Goal: Find specific page/section

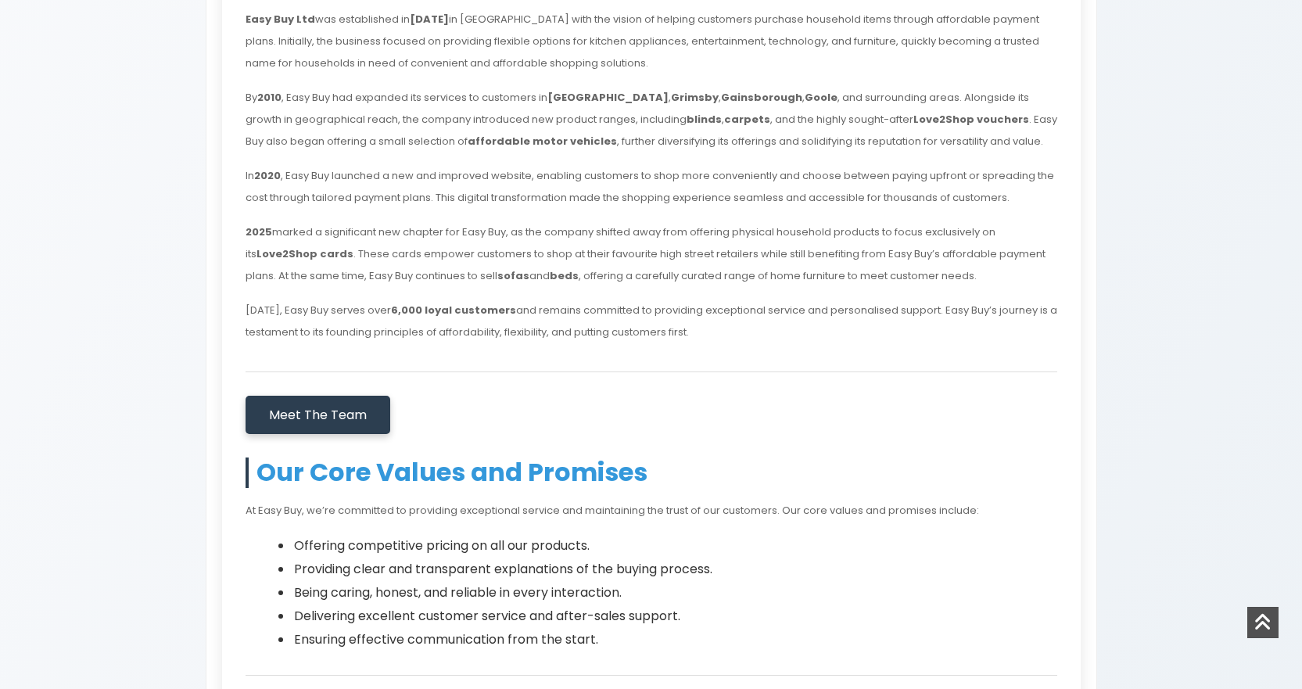
scroll to position [469, 0]
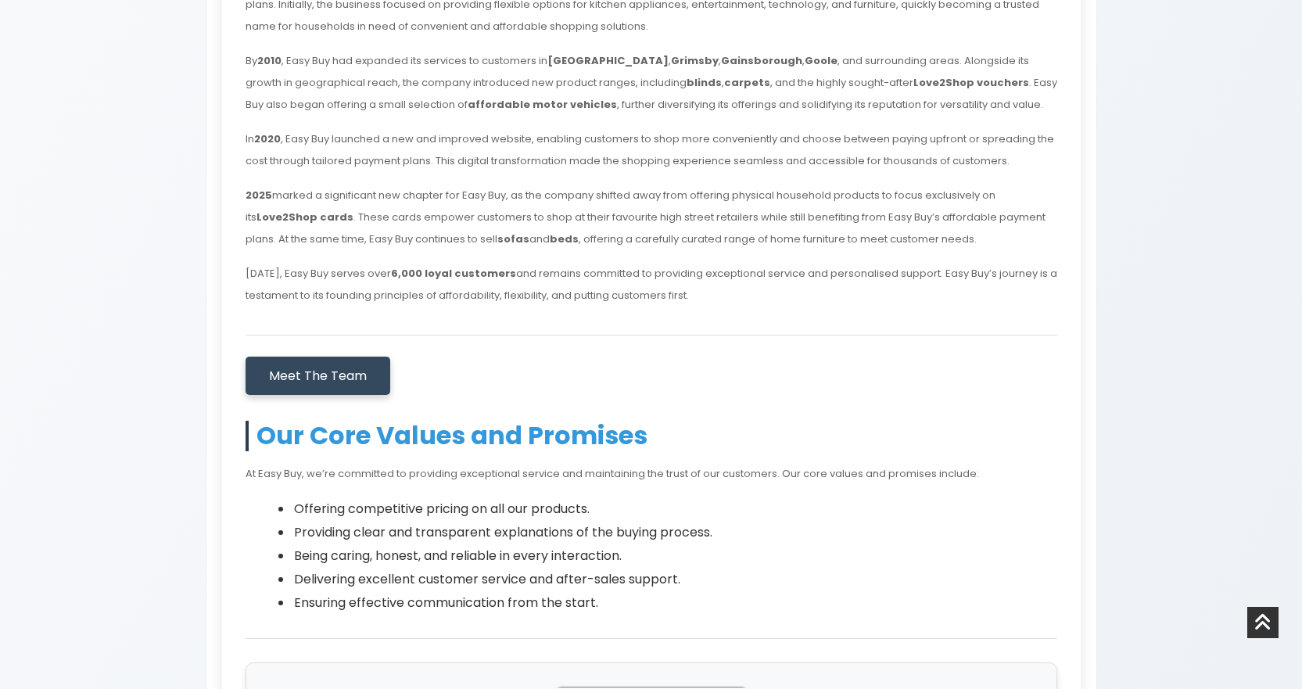
click at [314, 389] on link "Meet The Team" at bounding box center [317, 375] width 145 height 39
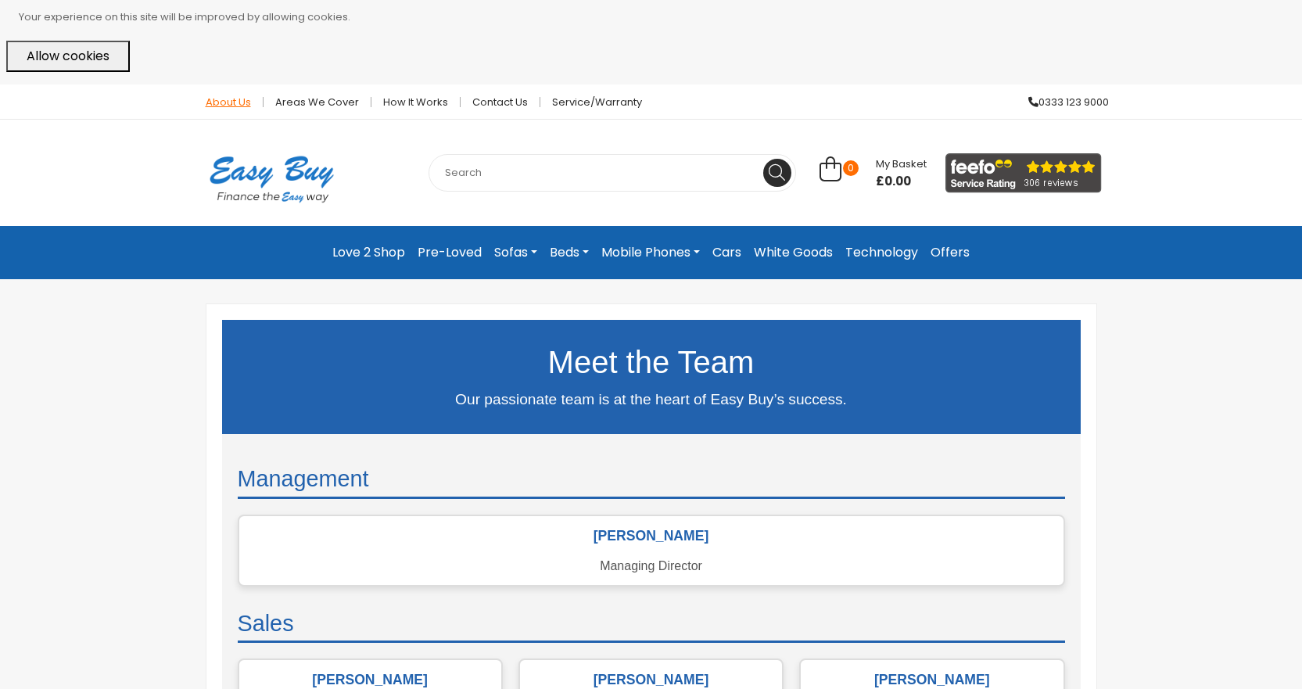
click at [232, 104] on link "About Us" at bounding box center [229, 102] width 70 height 10
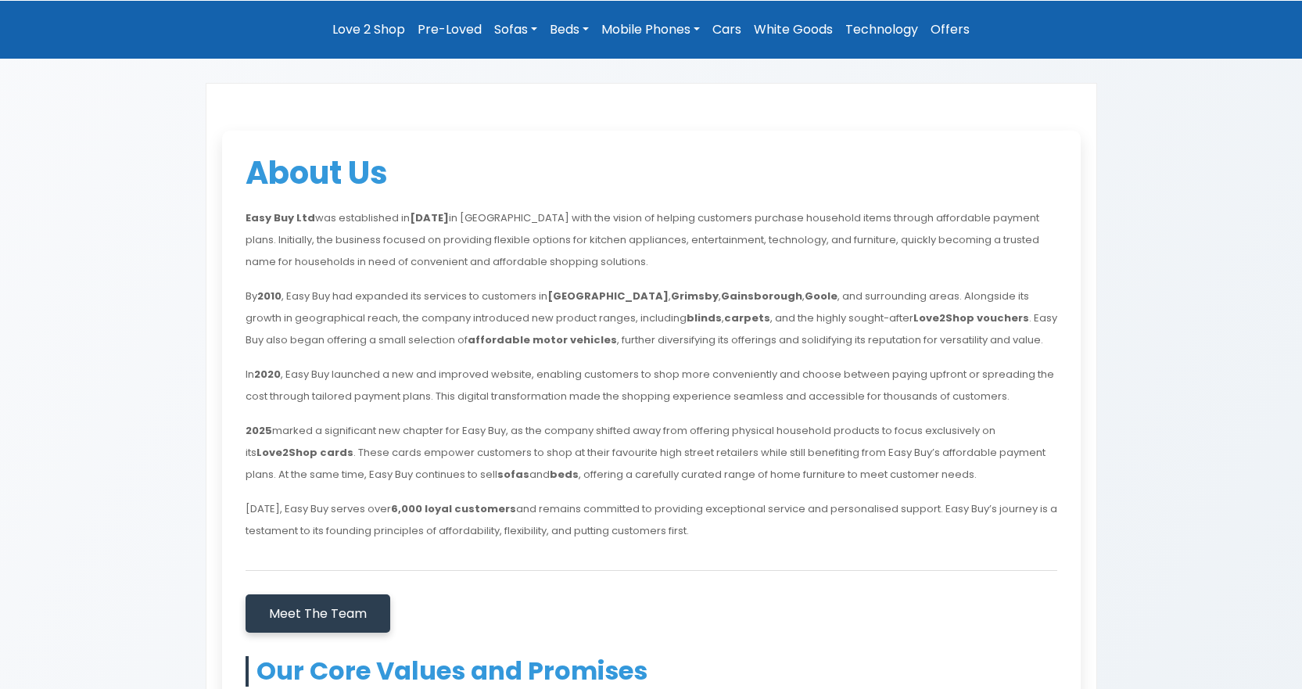
scroll to position [235, 0]
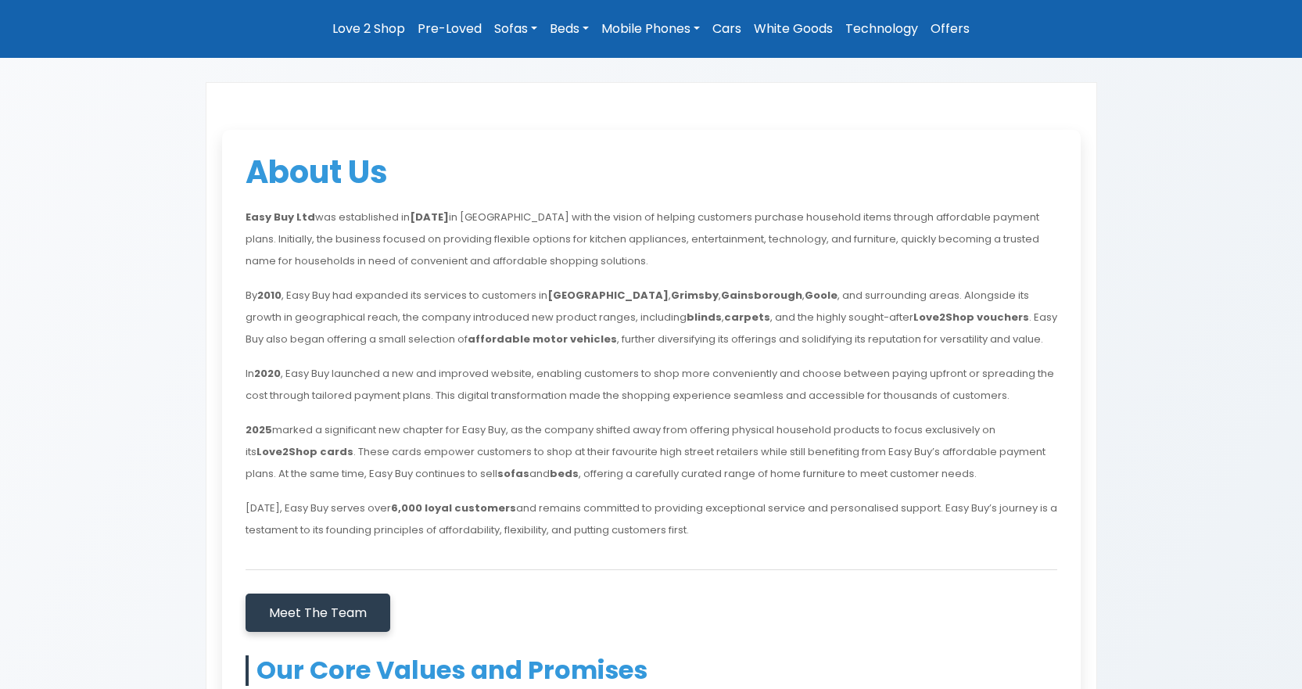
drag, startPoint x: 380, startPoint y: 201, endPoint x: 917, endPoint y: 540, distance: 635.3
click at [917, 540] on div "About Us Easy Buy Ltd was established in May 2007 in Hull with the vision of he…" at bounding box center [651, 696] width 858 height 1133
copy div "About Us Easy Buy Ltd was established in May 2007 in Hull with the vision of he…"
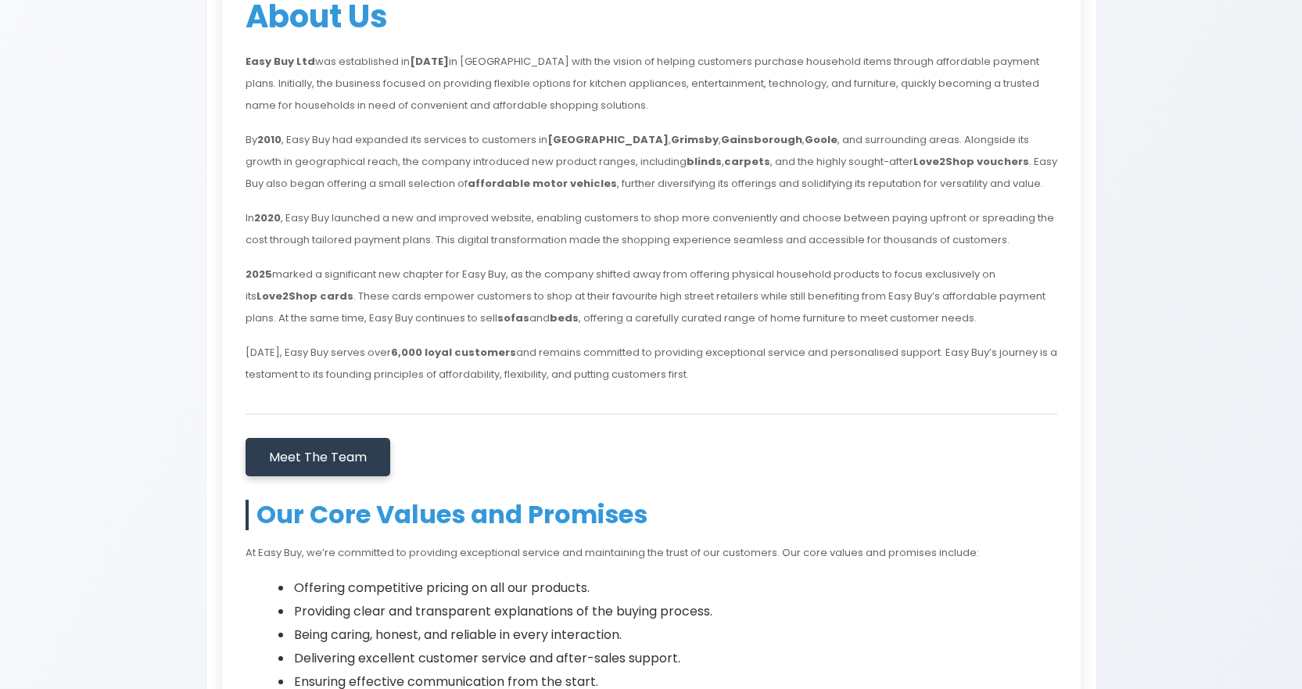
scroll to position [547, 0]
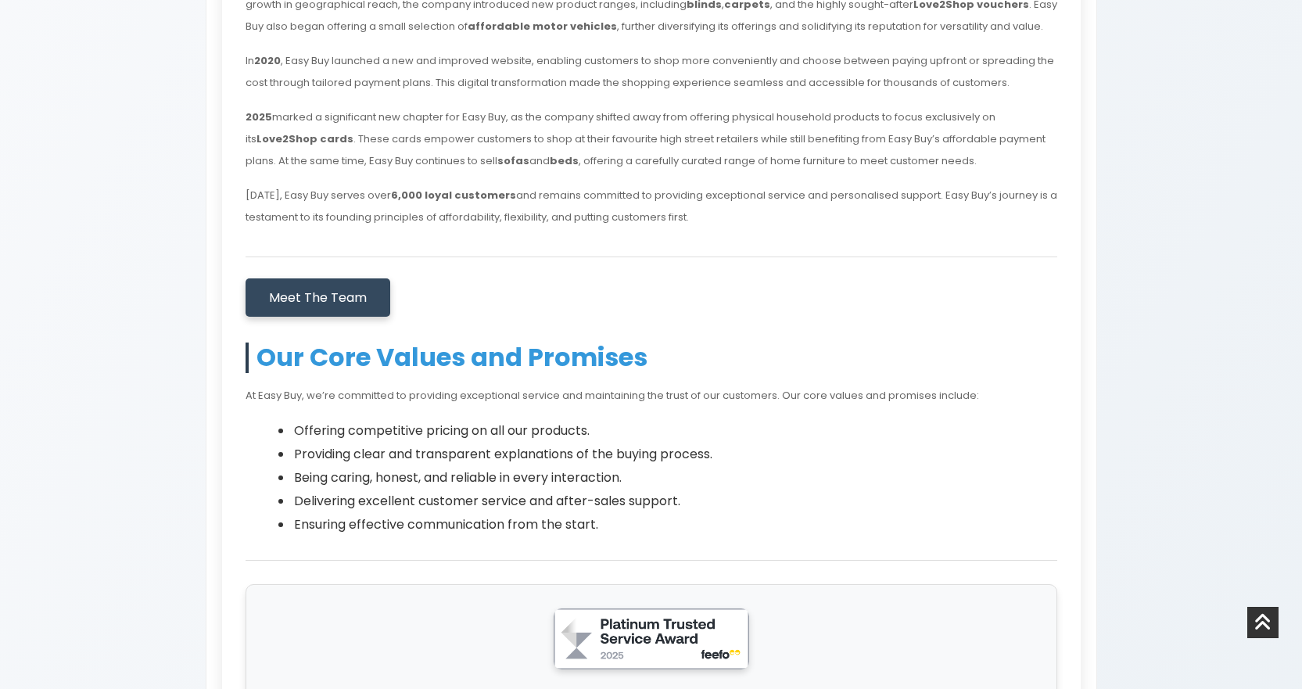
click at [340, 307] on link "Meet The Team" at bounding box center [317, 297] width 145 height 39
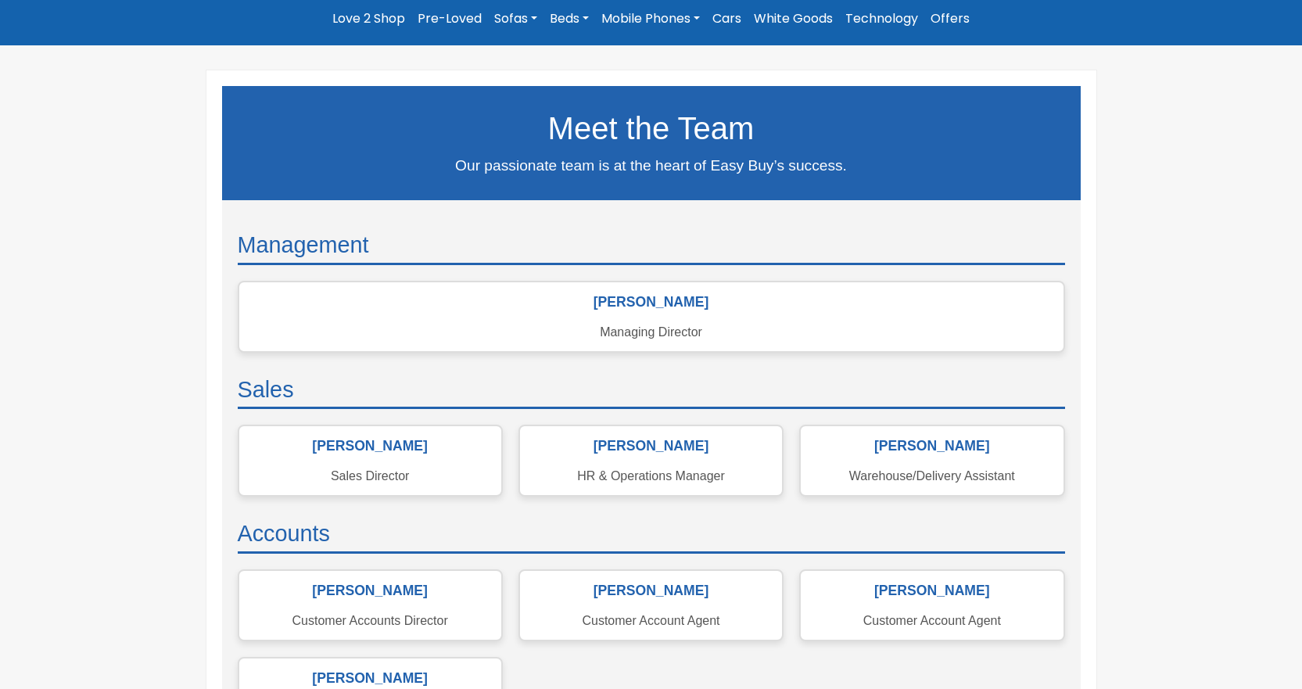
scroll to position [235, 0]
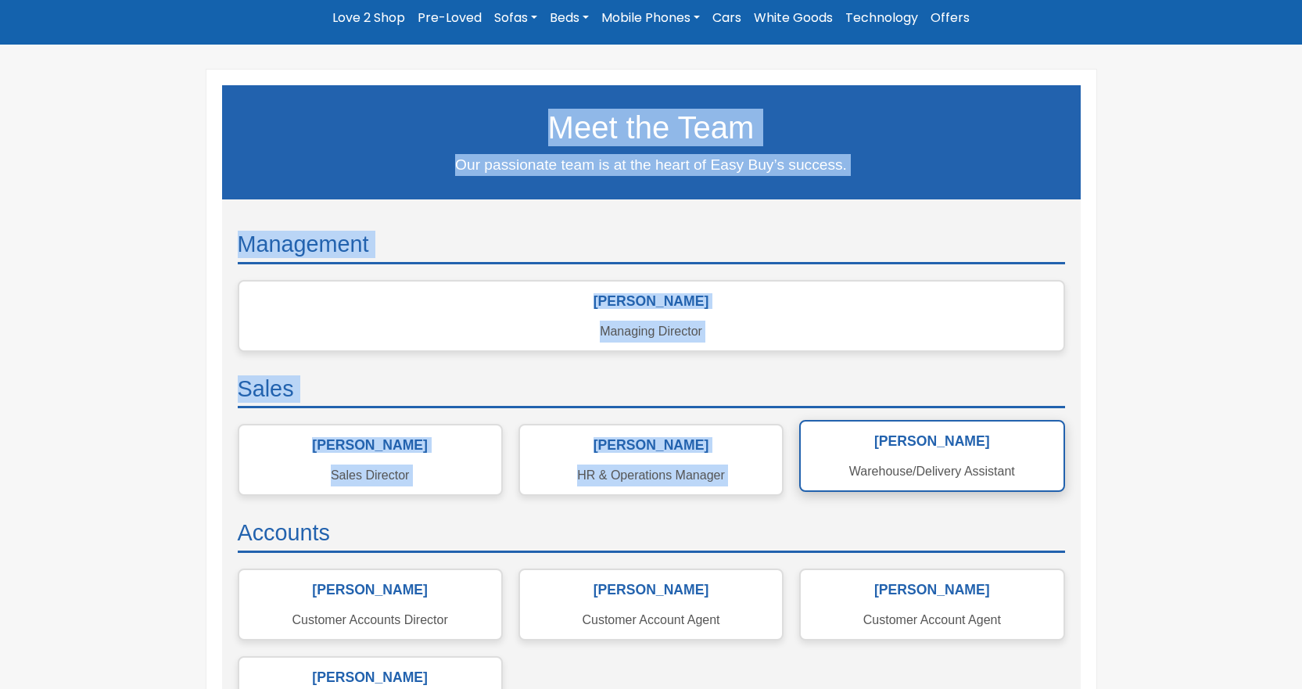
drag, startPoint x: 523, startPoint y: 101, endPoint x: 883, endPoint y: 446, distance: 498.7
click at [883, 446] on div "Meet the Team Our passionate team is at the heart of Easy Buy’s success. Manage…" at bounding box center [651, 514] width 858 height 858
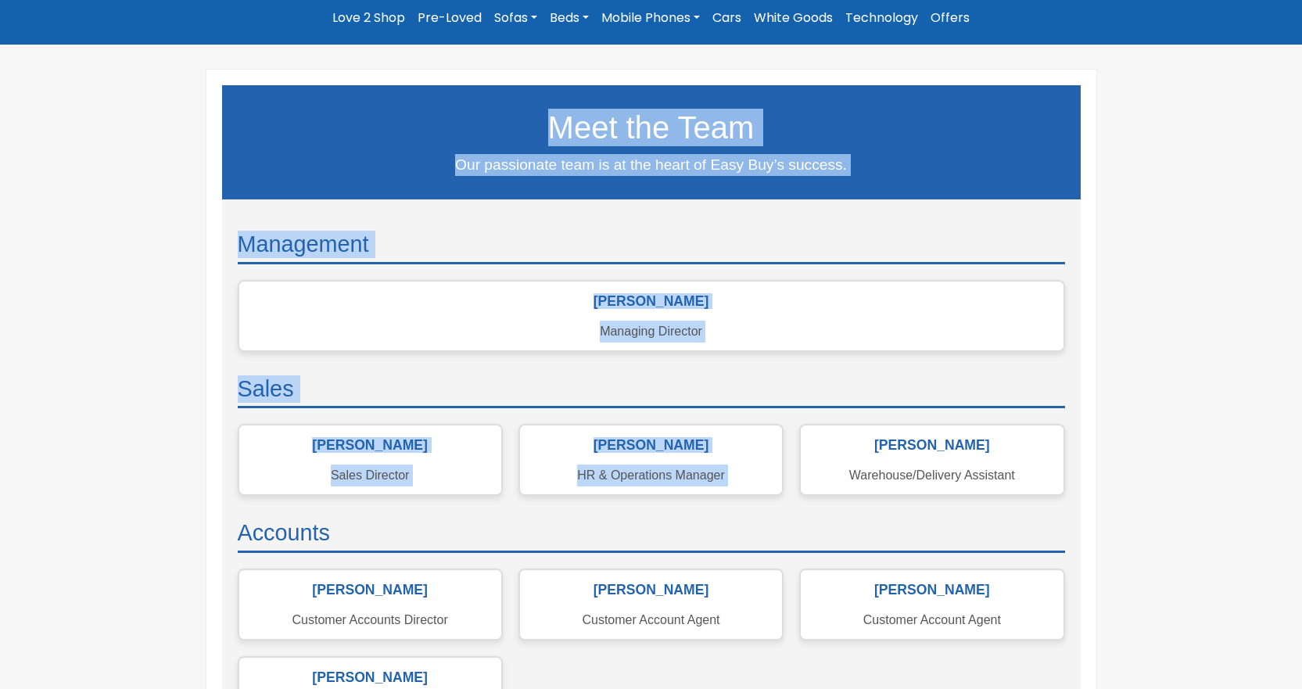
copy div "Meet the Team Our passionate team is at the heart of Easy Buy’s success. Manage…"
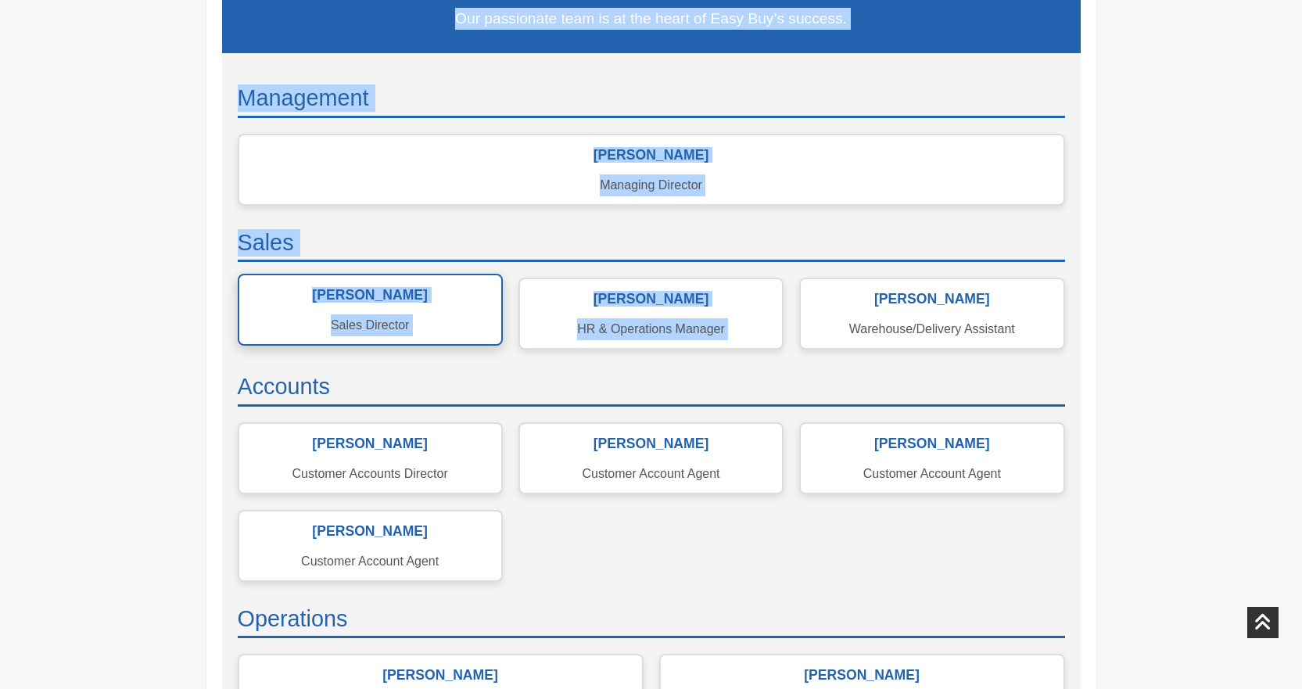
scroll to position [391, 0]
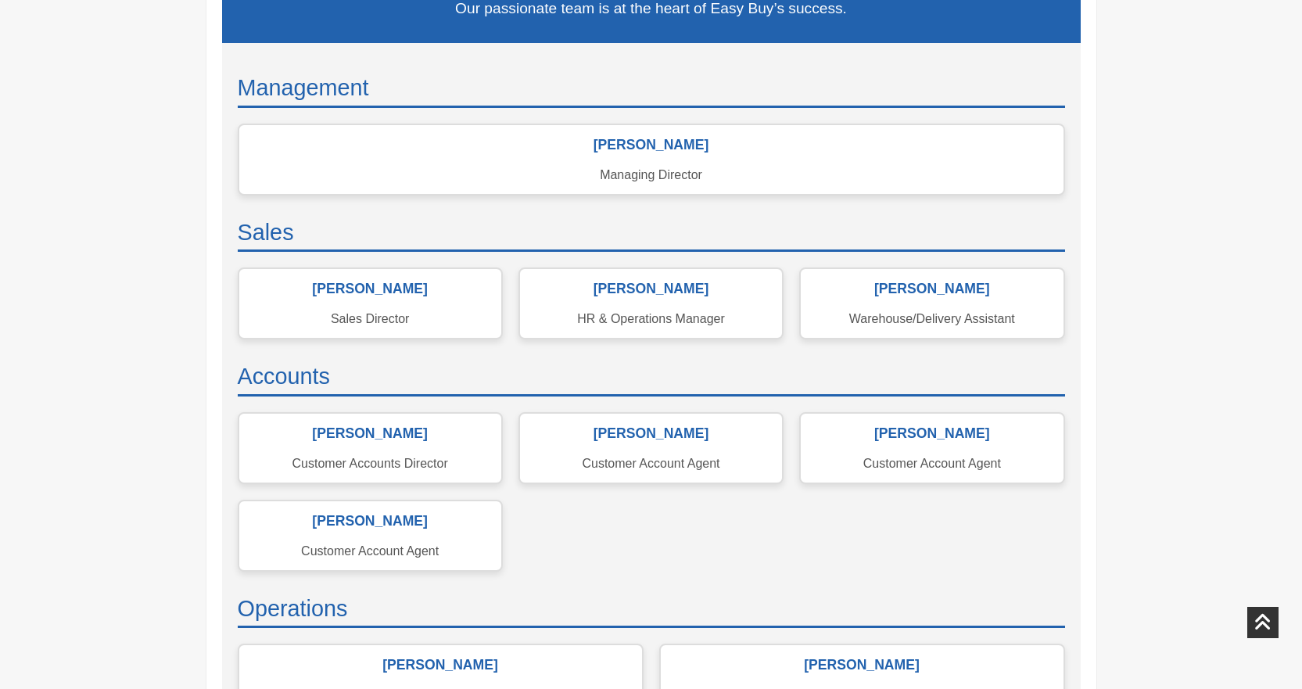
click at [1109, 303] on div "Meet the Team Our passionate team is at the heart of Easy Buy’s success. Manage…" at bounding box center [651, 365] width 938 height 955
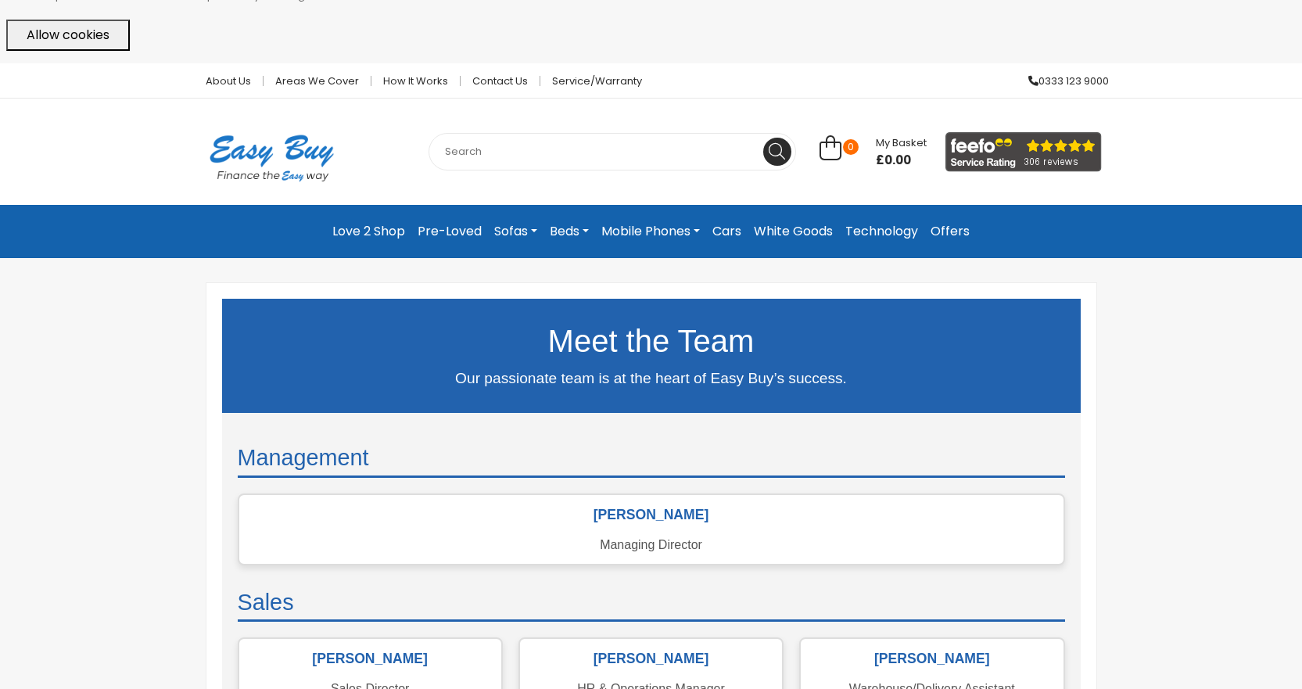
scroll to position [0, 0]
